Goal: Task Accomplishment & Management: Complete application form

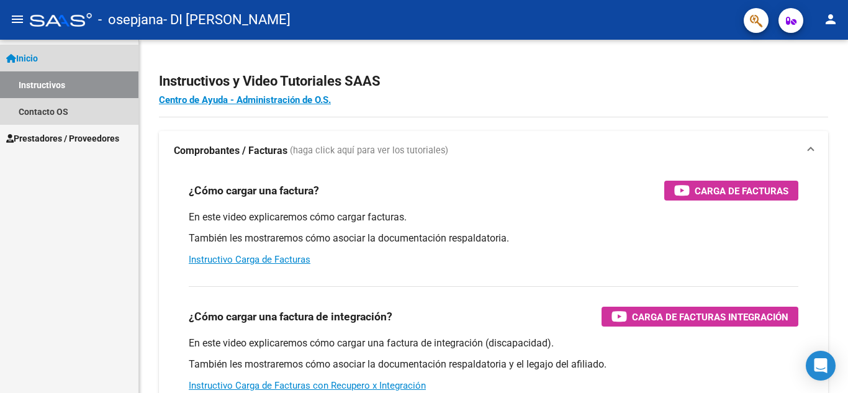
click at [46, 54] on link "Inicio" at bounding box center [69, 58] width 138 height 27
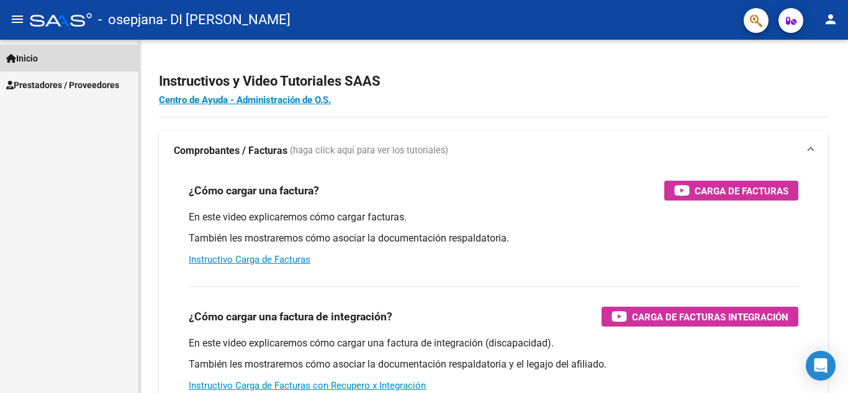
click at [38, 62] on span "Inicio" at bounding box center [22, 59] width 32 height 14
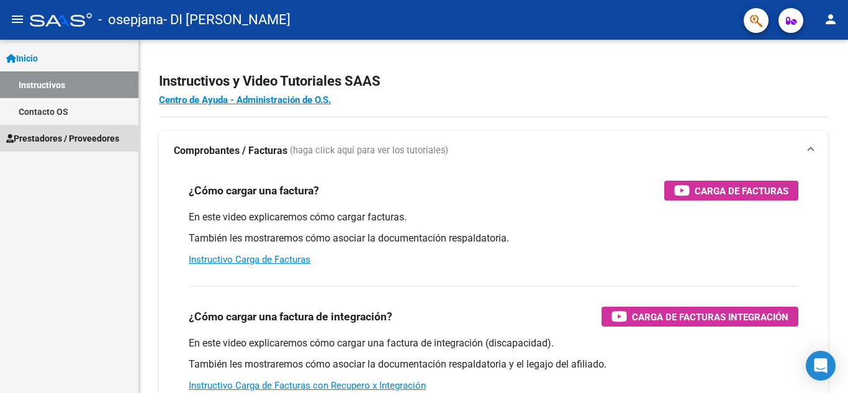
click at [57, 134] on span "Prestadores / Proveedores" at bounding box center [62, 139] width 113 height 14
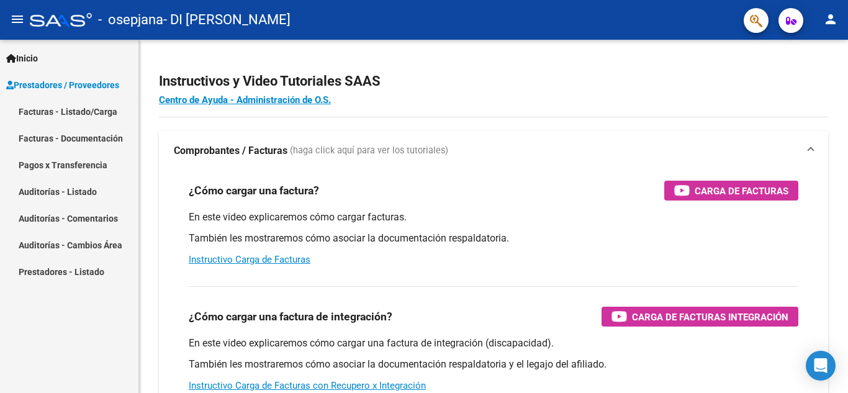
click at [60, 161] on link "Pagos x Transferencia" at bounding box center [69, 165] width 138 height 27
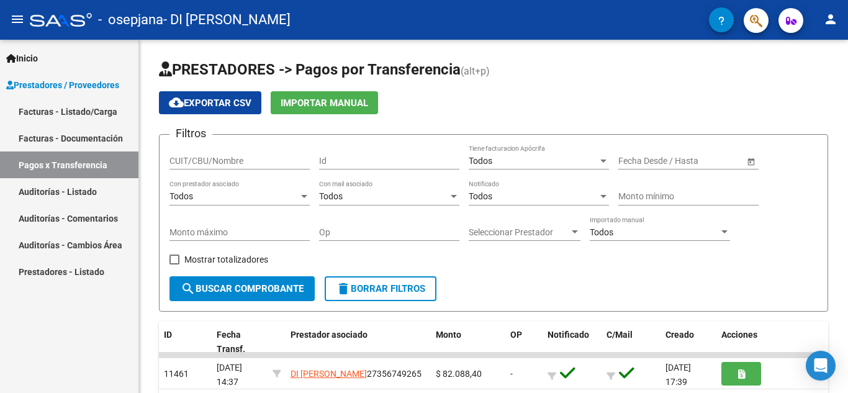
click at [69, 134] on link "Facturas - Documentación" at bounding box center [69, 138] width 138 height 27
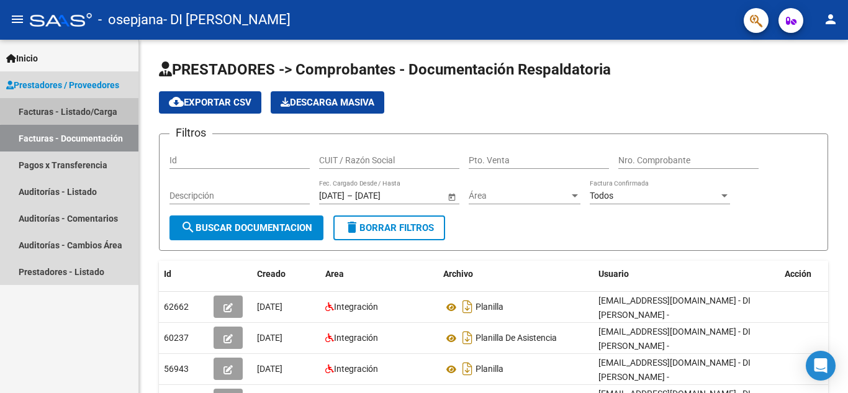
click at [79, 99] on link "Facturas - Listado/Carga" at bounding box center [69, 111] width 138 height 27
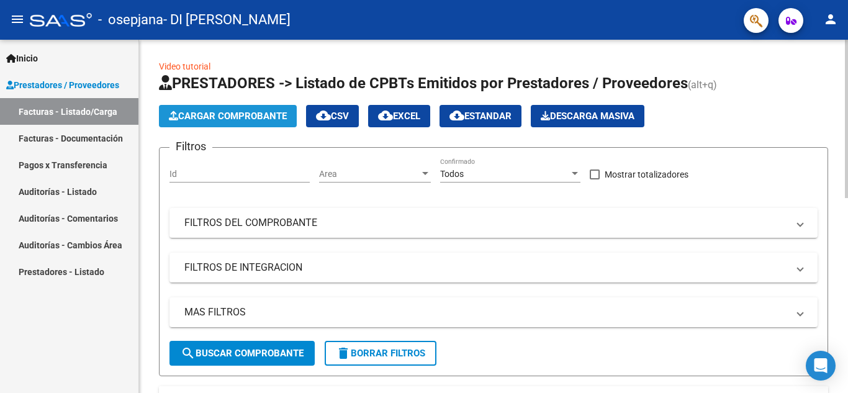
click at [179, 115] on span "Cargar Comprobante" at bounding box center [228, 116] width 118 height 11
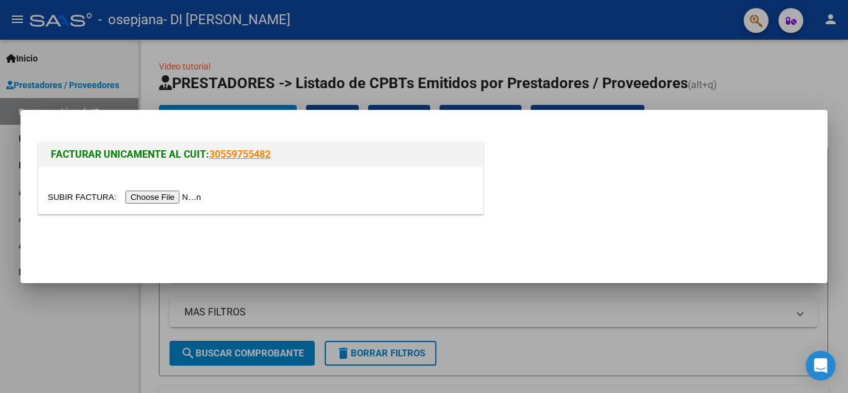
click at [175, 199] on input "file" at bounding box center [126, 197] width 157 height 13
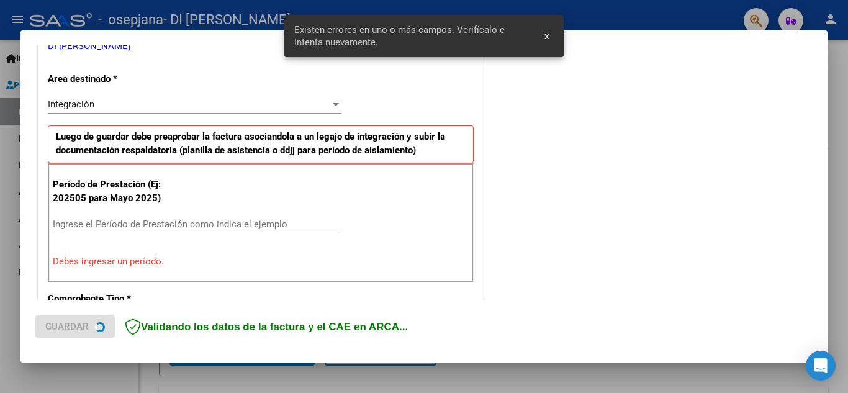
scroll to position [281, 0]
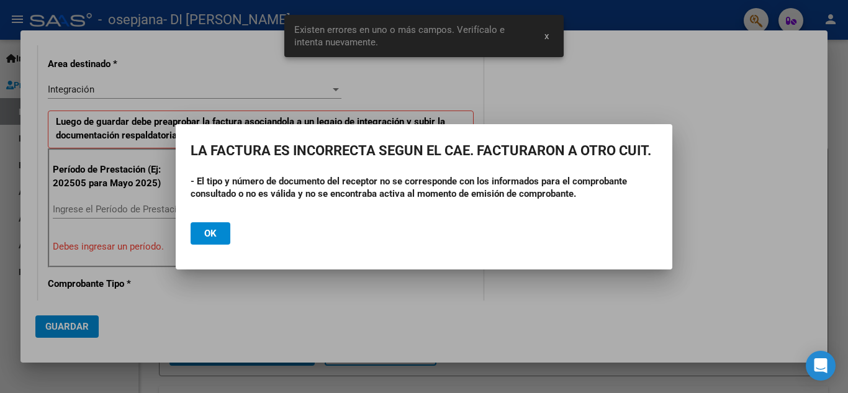
drag, startPoint x: 175, startPoint y: 199, endPoint x: 140, endPoint y: 312, distance: 118.4
click at [140, 312] on div "COMPROBANTE VER COMPROBANTE El comprobante fue leído exitosamente. DATOS DEL CO…" at bounding box center [424, 196] width 848 height 393
click at [321, 242] on mat-dialog-actions "Ok" at bounding box center [424, 233] width 467 height 42
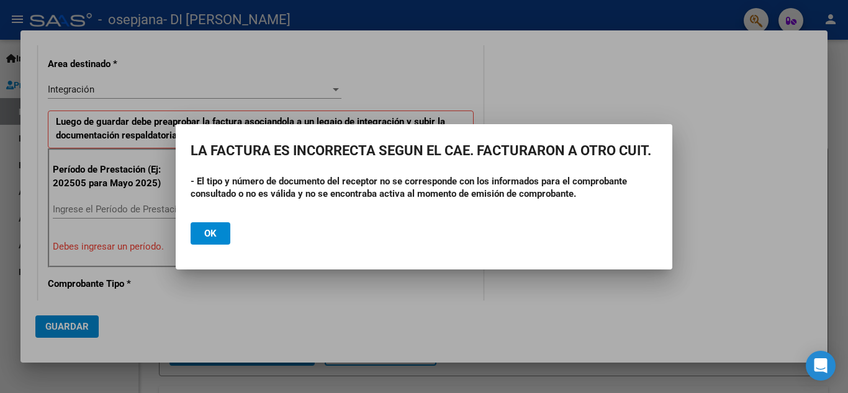
click at [214, 235] on span "Ok" at bounding box center [210, 233] width 12 height 11
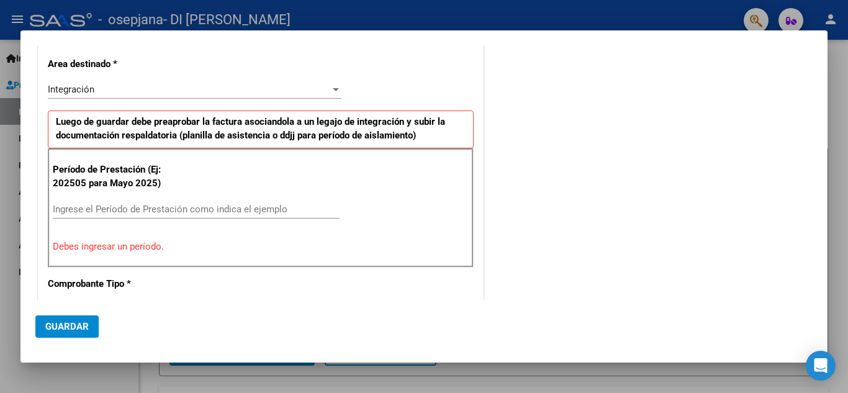
click at [394, 377] on div at bounding box center [424, 196] width 848 height 393
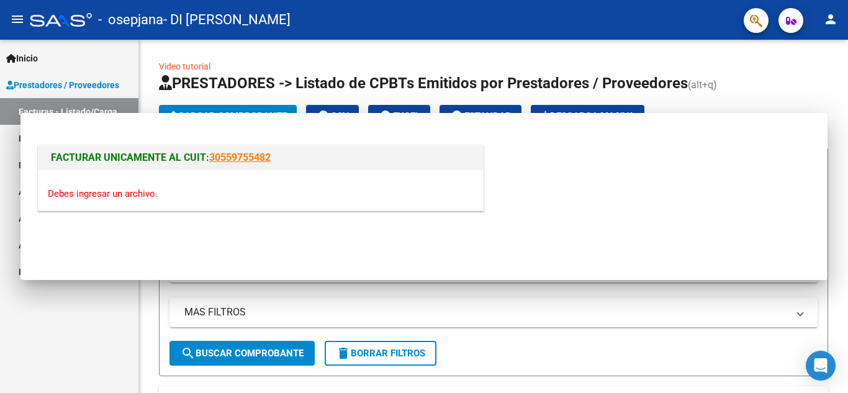
scroll to position [0, 0]
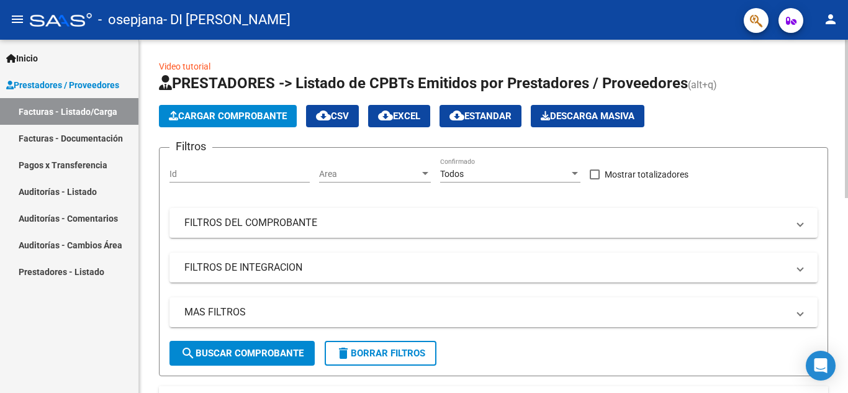
drag, startPoint x: 845, startPoint y: 121, endPoint x: 848, endPoint y: 226, distance: 105.0
click at [778, 138] on app-list-header "PRESTADORES -> Listado de CPBTs Emitidos por Prestadores / Proveedores (alt+q) …" at bounding box center [493, 224] width 669 height 303
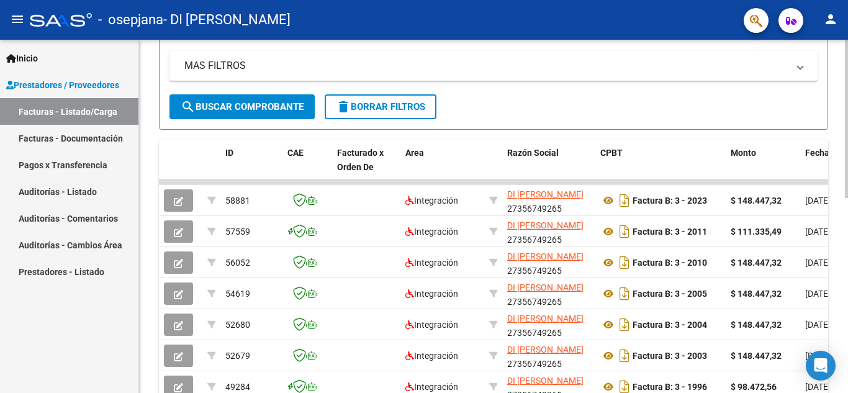
scroll to position [245, 0]
click at [846, 250] on div at bounding box center [846, 232] width 3 height 158
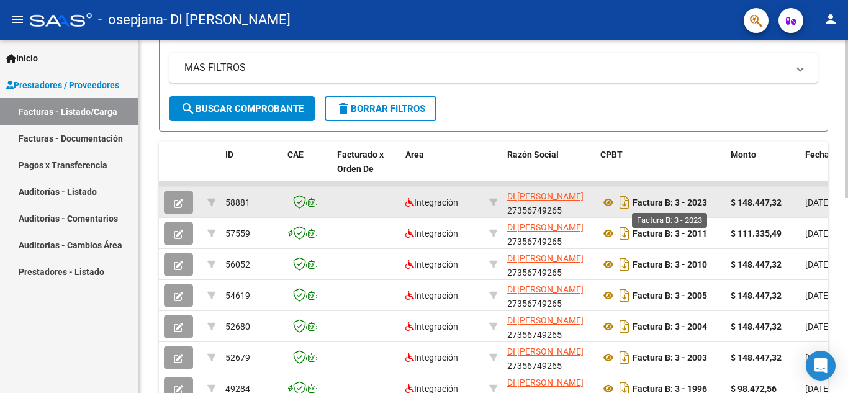
click at [651, 203] on strong "Factura B: 3 - 2023" at bounding box center [670, 202] width 75 height 10
click at [622, 203] on icon "Descargar documento" at bounding box center [625, 203] width 16 height 20
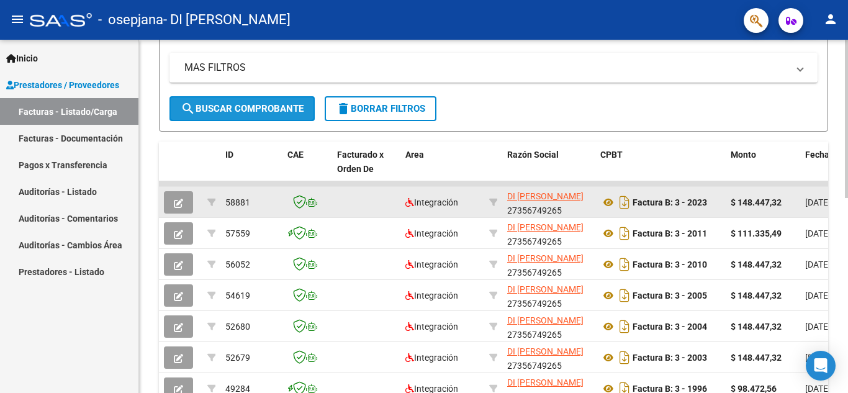
click at [289, 104] on span "search Buscar Comprobante" at bounding box center [242, 108] width 123 height 11
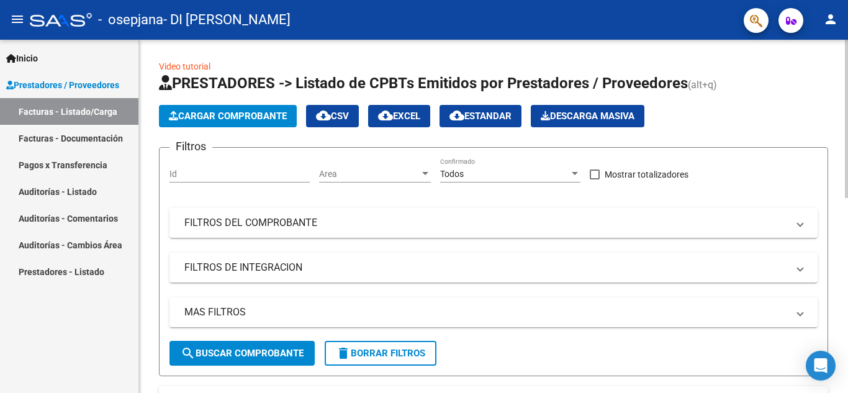
click at [250, 112] on span "Cargar Comprobante" at bounding box center [228, 116] width 118 height 11
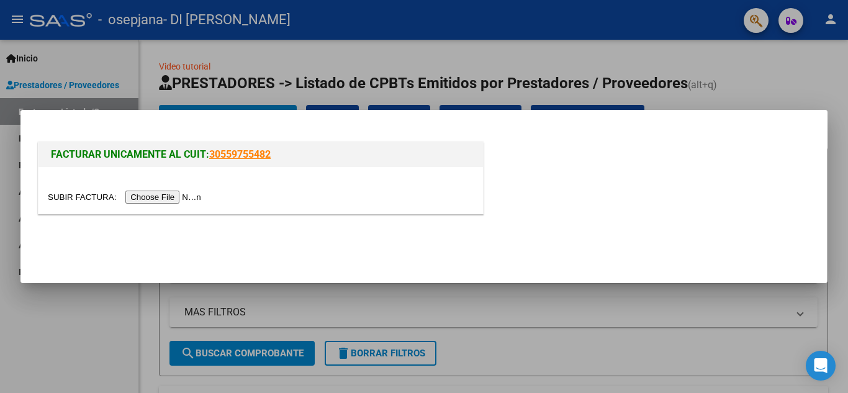
click at [158, 197] on input "file" at bounding box center [126, 197] width 157 height 13
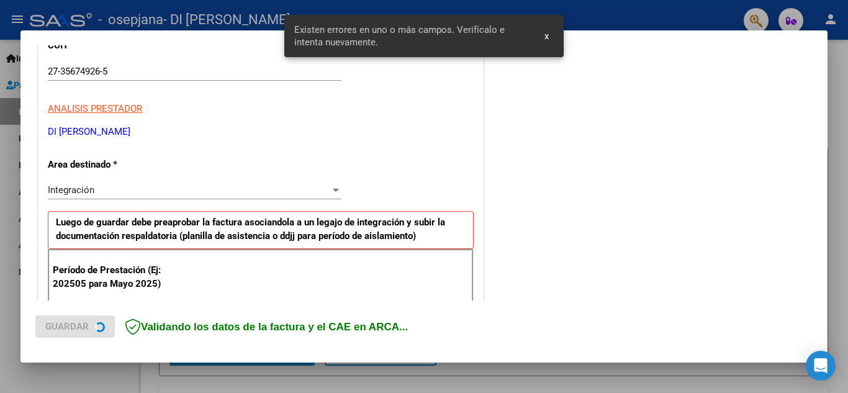
scroll to position [281, 0]
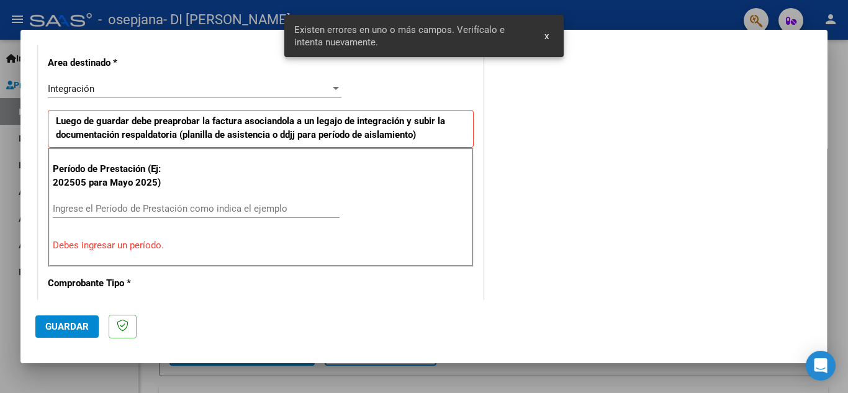
click at [160, 209] on input "Ingrese el Período de Prestación como indica el ejemplo" at bounding box center [196, 208] width 287 height 11
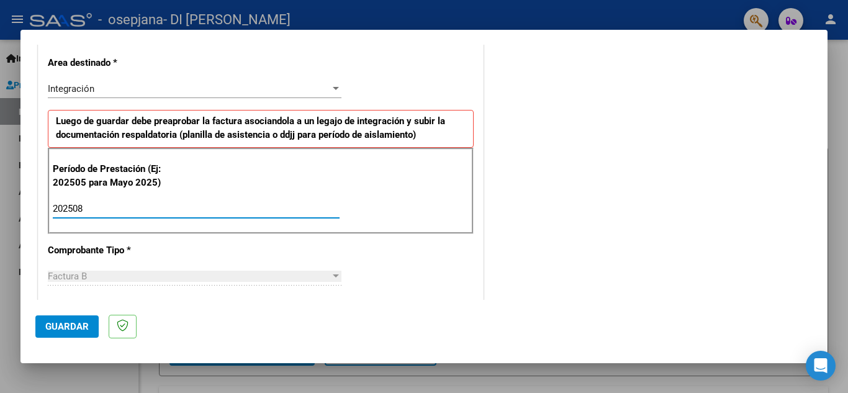
type input "202508"
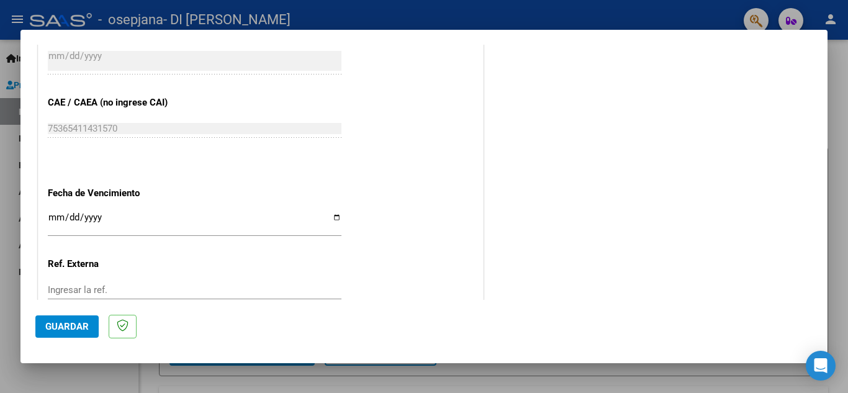
scroll to position [734, 0]
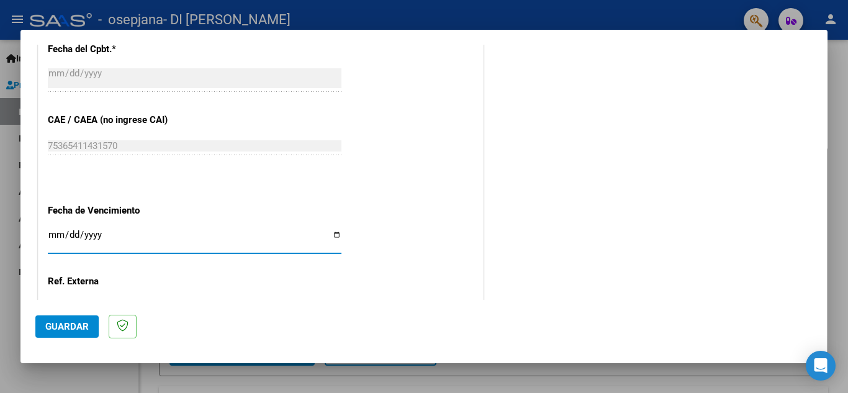
click at [53, 231] on input "Ingresar la fecha" at bounding box center [195, 240] width 294 height 20
type input "[DATE]"
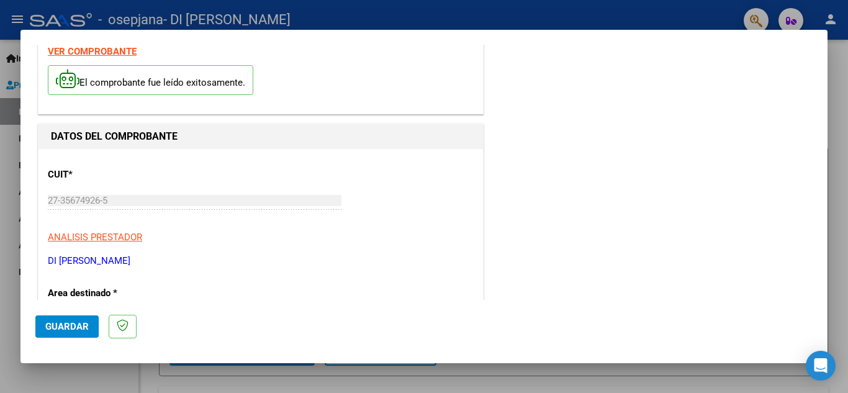
scroll to position [0, 0]
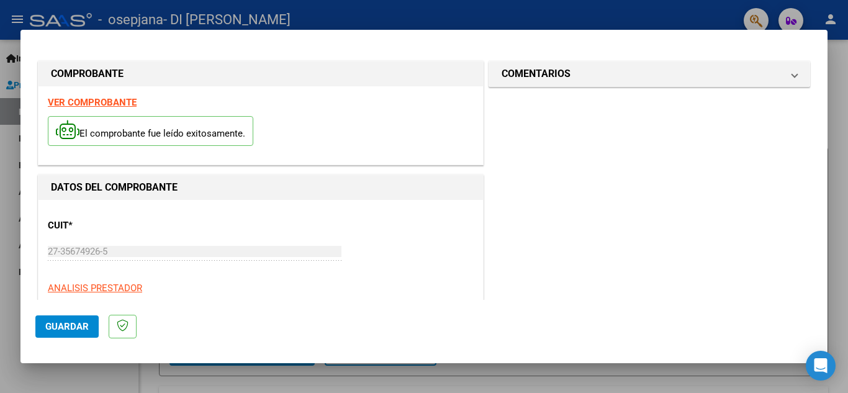
click at [806, 81] on mat-dialog-content "COMPROBANTE VER COMPROBANTE El comprobante fue leído exitosamente. DATOS DEL CO…" at bounding box center [423, 172] width 807 height 255
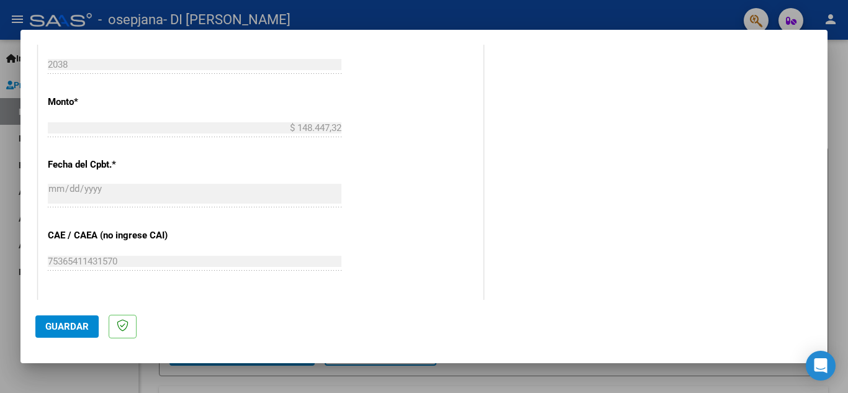
scroll to position [838, 0]
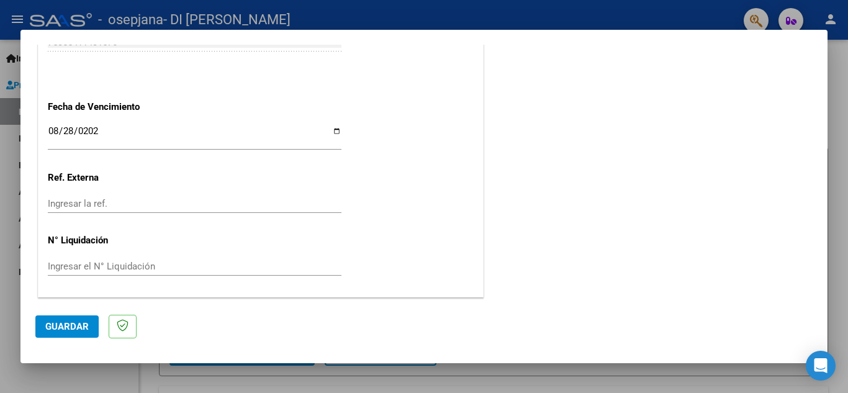
click at [71, 322] on span "Guardar" at bounding box center [66, 326] width 43 height 11
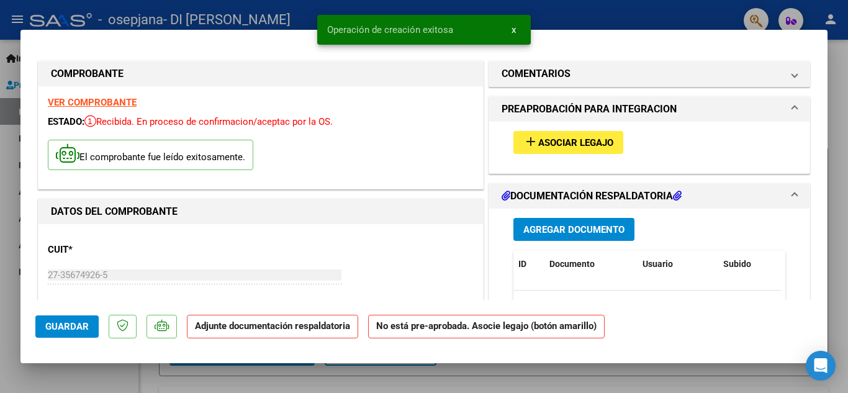
click at [553, 143] on span "Asociar Legajo" at bounding box center [575, 142] width 75 height 11
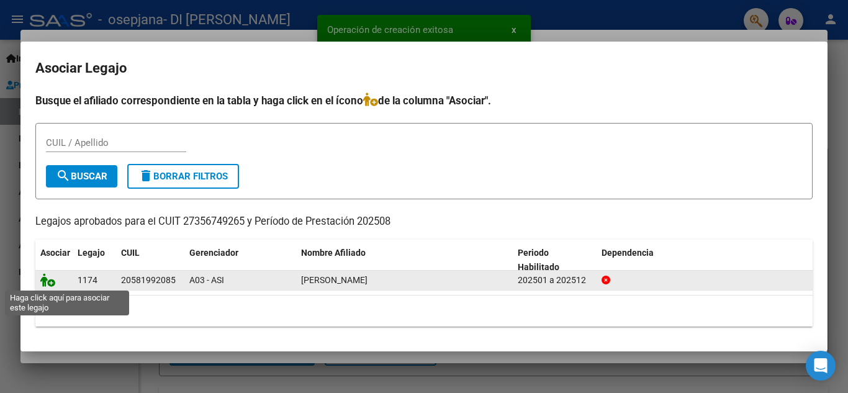
click at [48, 281] on icon at bounding box center [47, 280] width 15 height 14
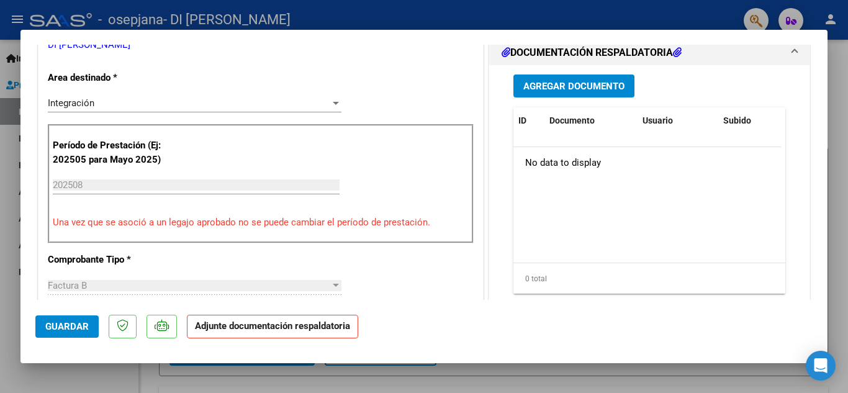
scroll to position [284, 0]
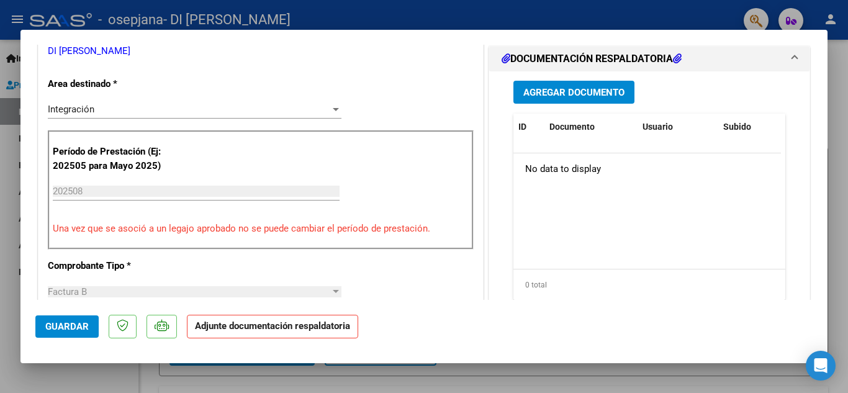
click at [597, 96] on span "Agregar Documento" at bounding box center [574, 92] width 101 height 11
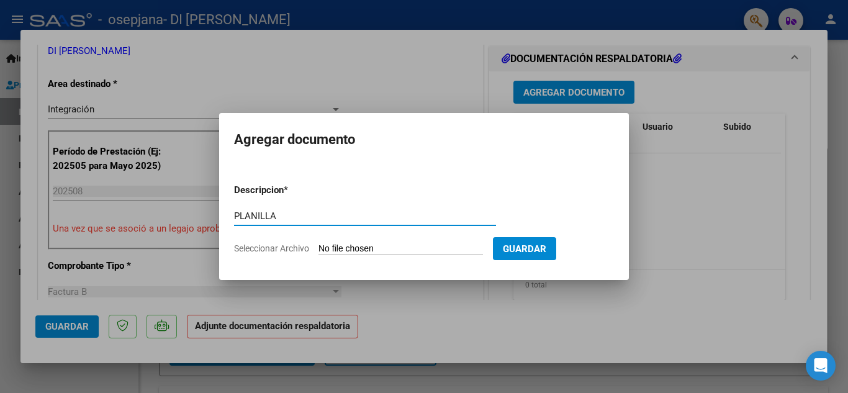
type input "PLANILLA"
click at [345, 245] on input "Seleccionar Archivo" at bounding box center [401, 249] width 165 height 12
type input "C:\fakepath\CamScanner [DATE] 16.29.pdf"
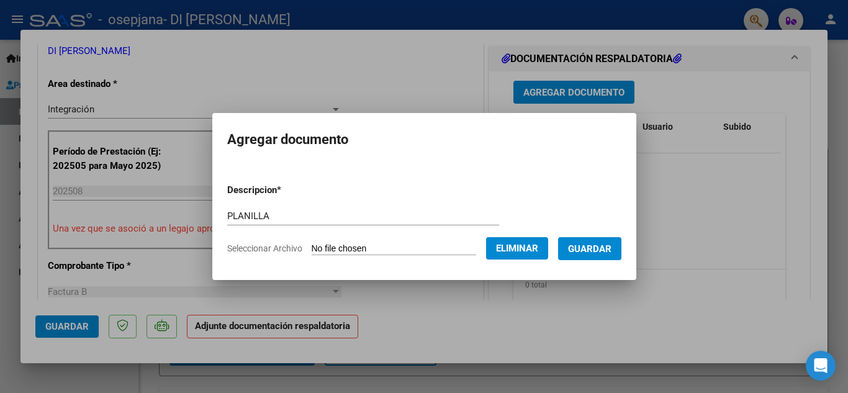
click at [596, 252] on span "Guardar" at bounding box center [589, 248] width 43 height 11
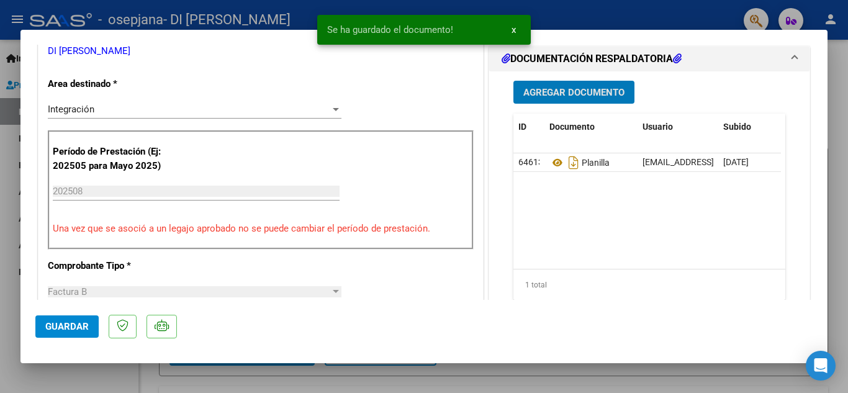
click at [50, 329] on span "Guardar" at bounding box center [66, 326] width 43 height 11
click at [637, 379] on div at bounding box center [424, 196] width 848 height 393
type input "$ 0,00"
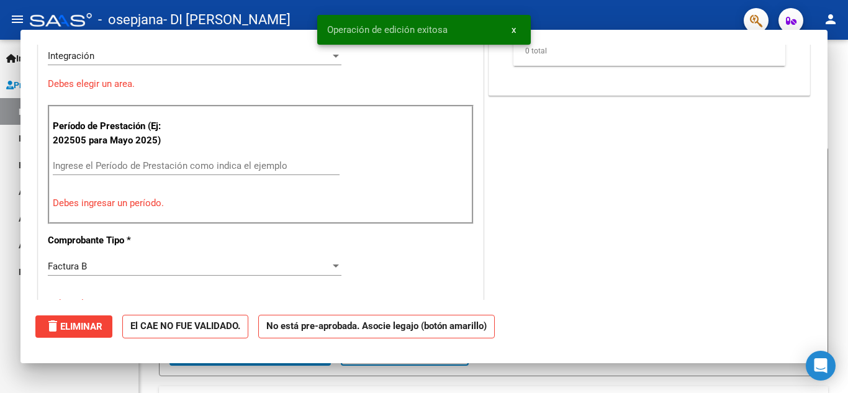
scroll to position [231, 0]
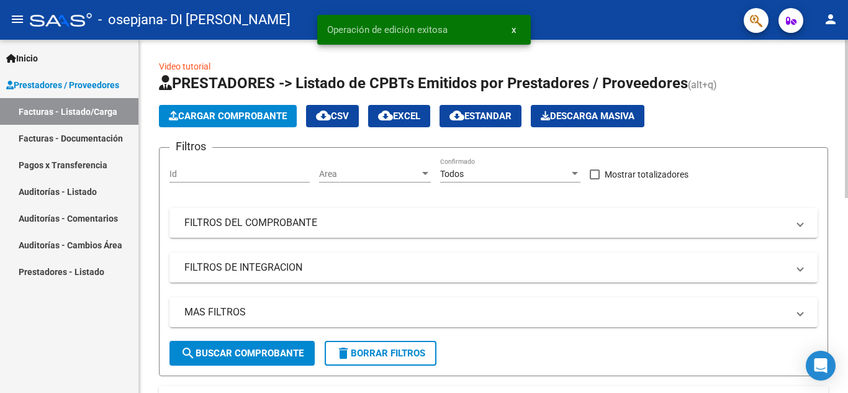
drag, startPoint x: 844, startPoint y: 162, endPoint x: 848, endPoint y: 288, distance: 126.1
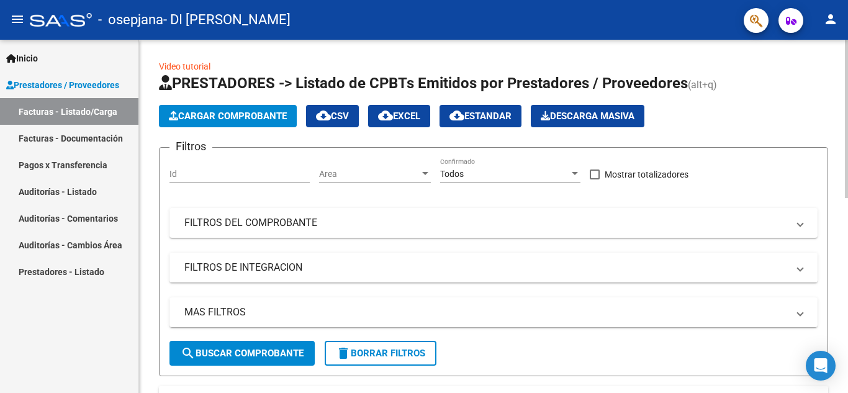
click at [804, 111] on div "Cargar Comprobante cloud_download CSV cloud_download EXCEL cloud_download Estan…" at bounding box center [493, 116] width 669 height 22
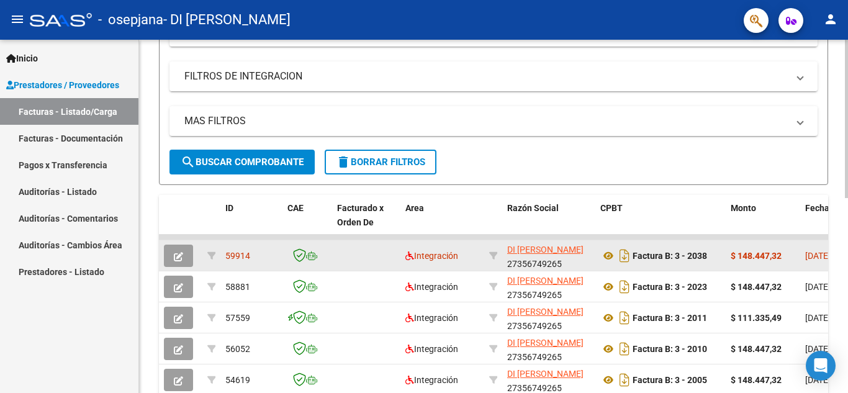
scroll to position [194, 0]
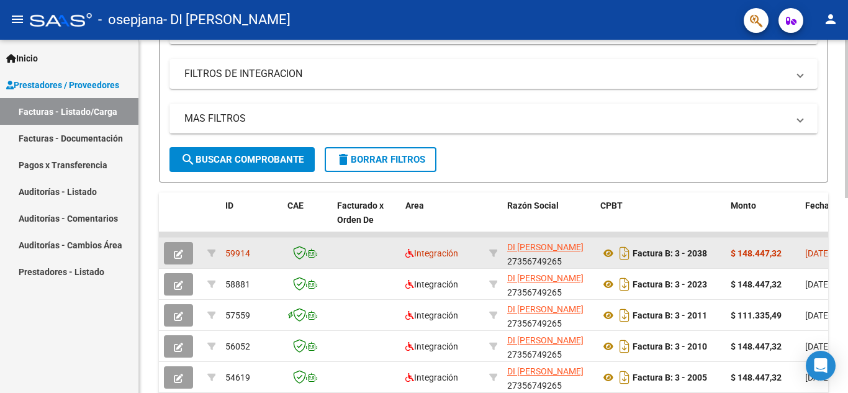
click at [848, 215] on div at bounding box center [846, 208] width 3 height 158
